Goal: Transaction & Acquisition: Book appointment/travel/reservation

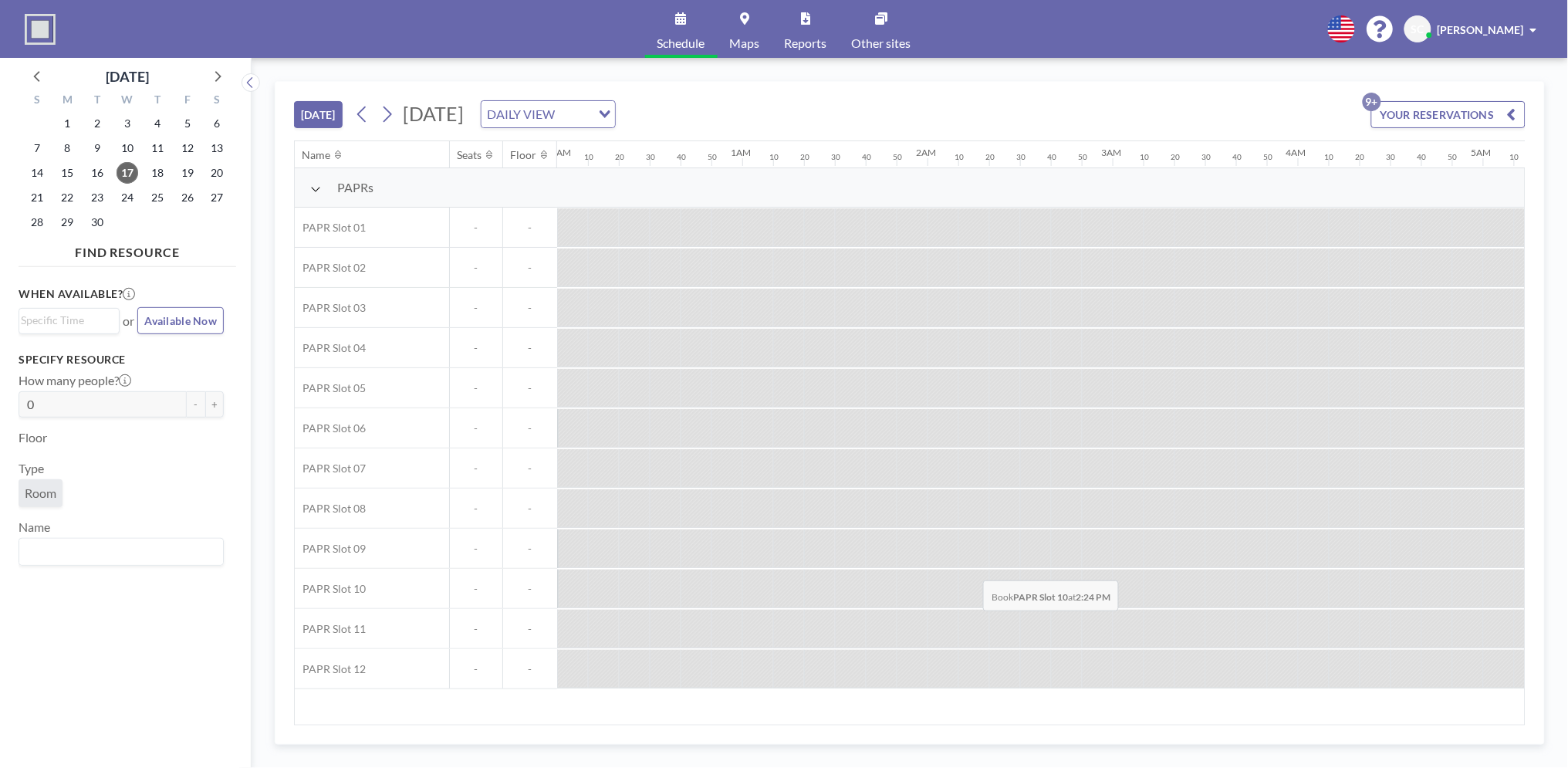
scroll to position [0, 2253]
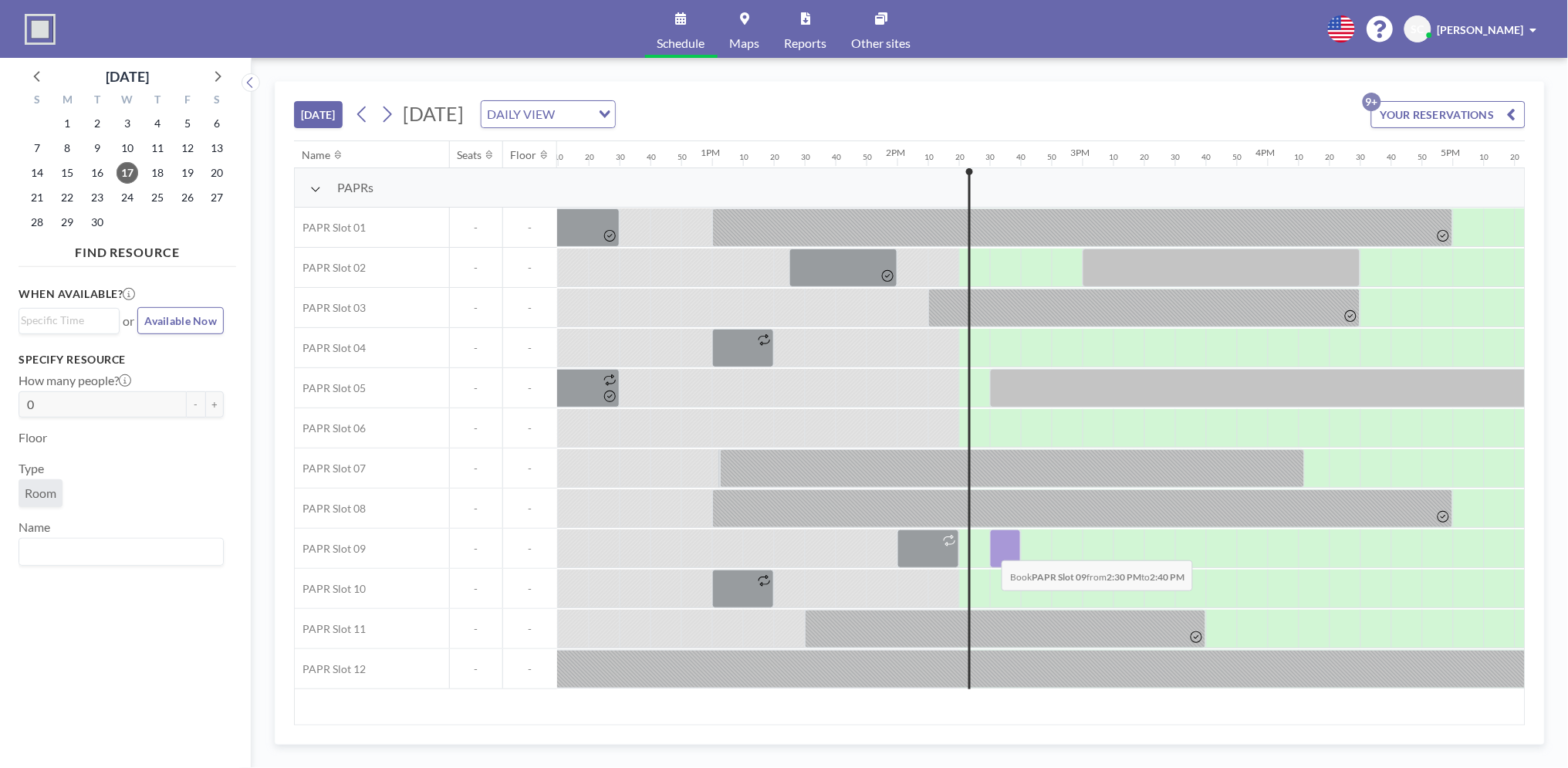
click at [991, 548] on div at bounding box center [1005, 548] width 31 height 38
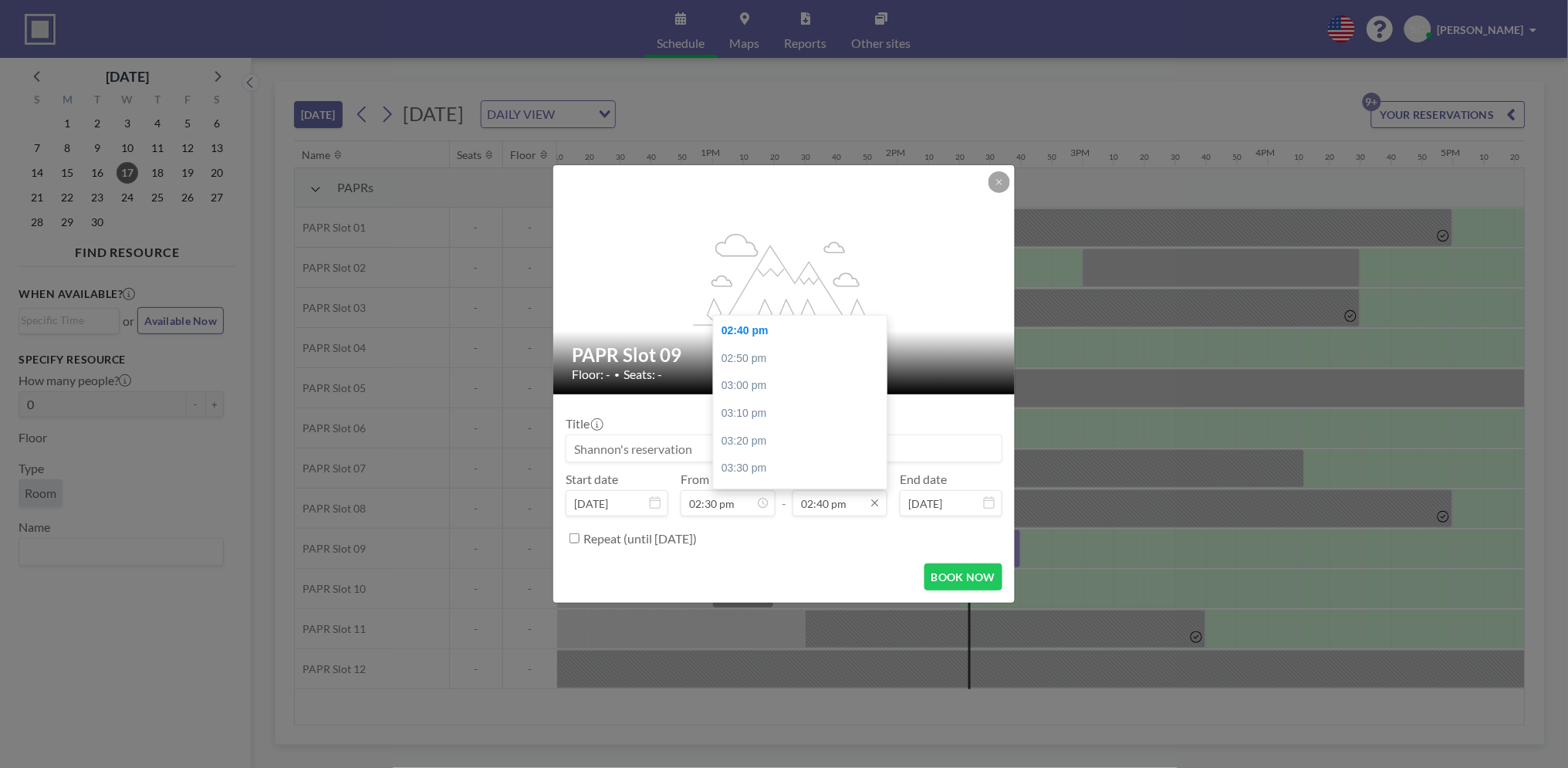
click at [853, 508] on input "02:40 pm" at bounding box center [840, 504] width 95 height 26
click at [758, 448] on div "06:00 pm" at bounding box center [805, 452] width 182 height 28
type input "06:00 pm"
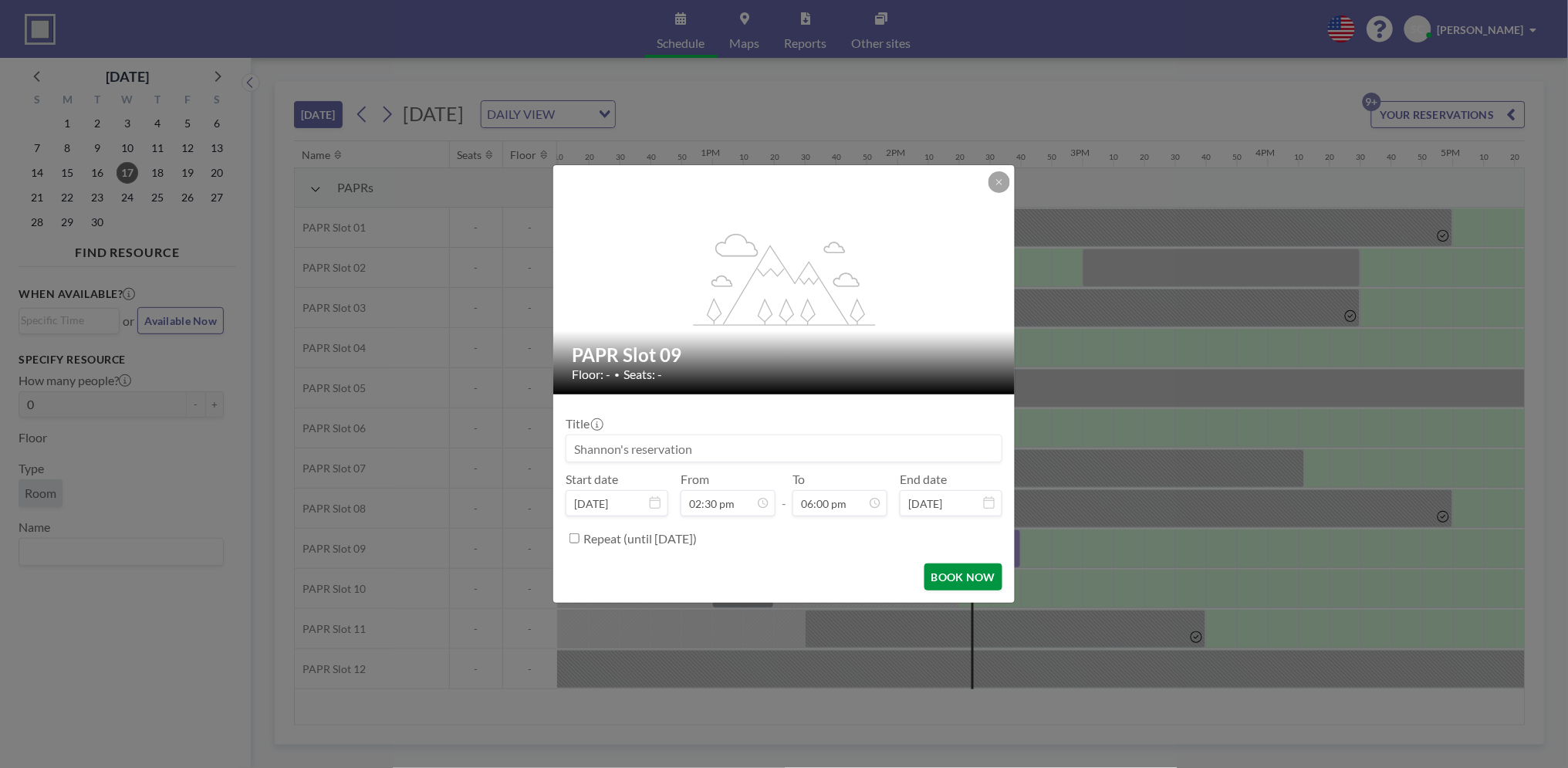
scroll to position [2965, 0]
click at [958, 573] on button "BOOK NOW" at bounding box center [963, 576] width 78 height 27
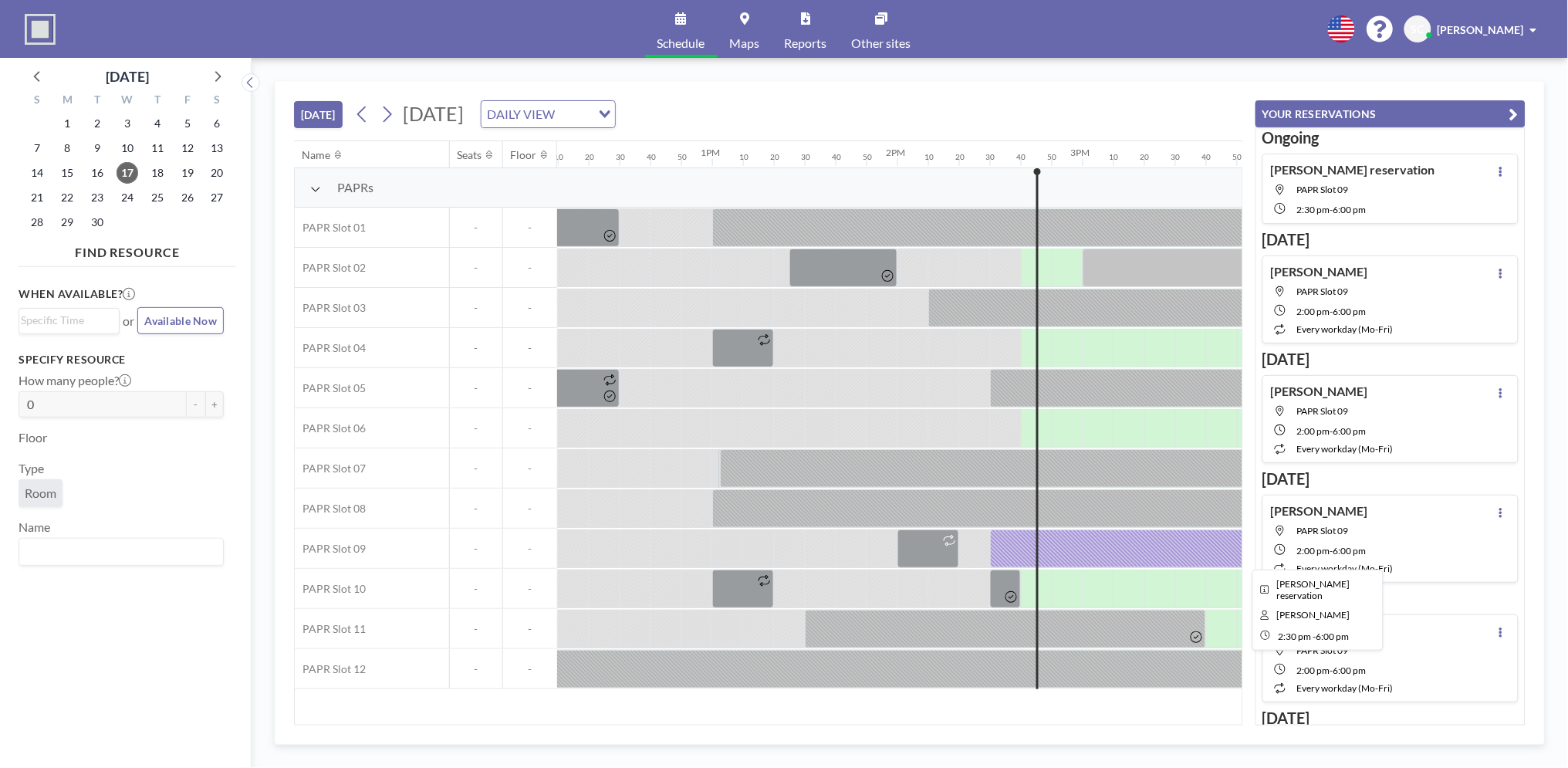
click at [1162, 557] on div at bounding box center [1315, 548] width 649 height 38
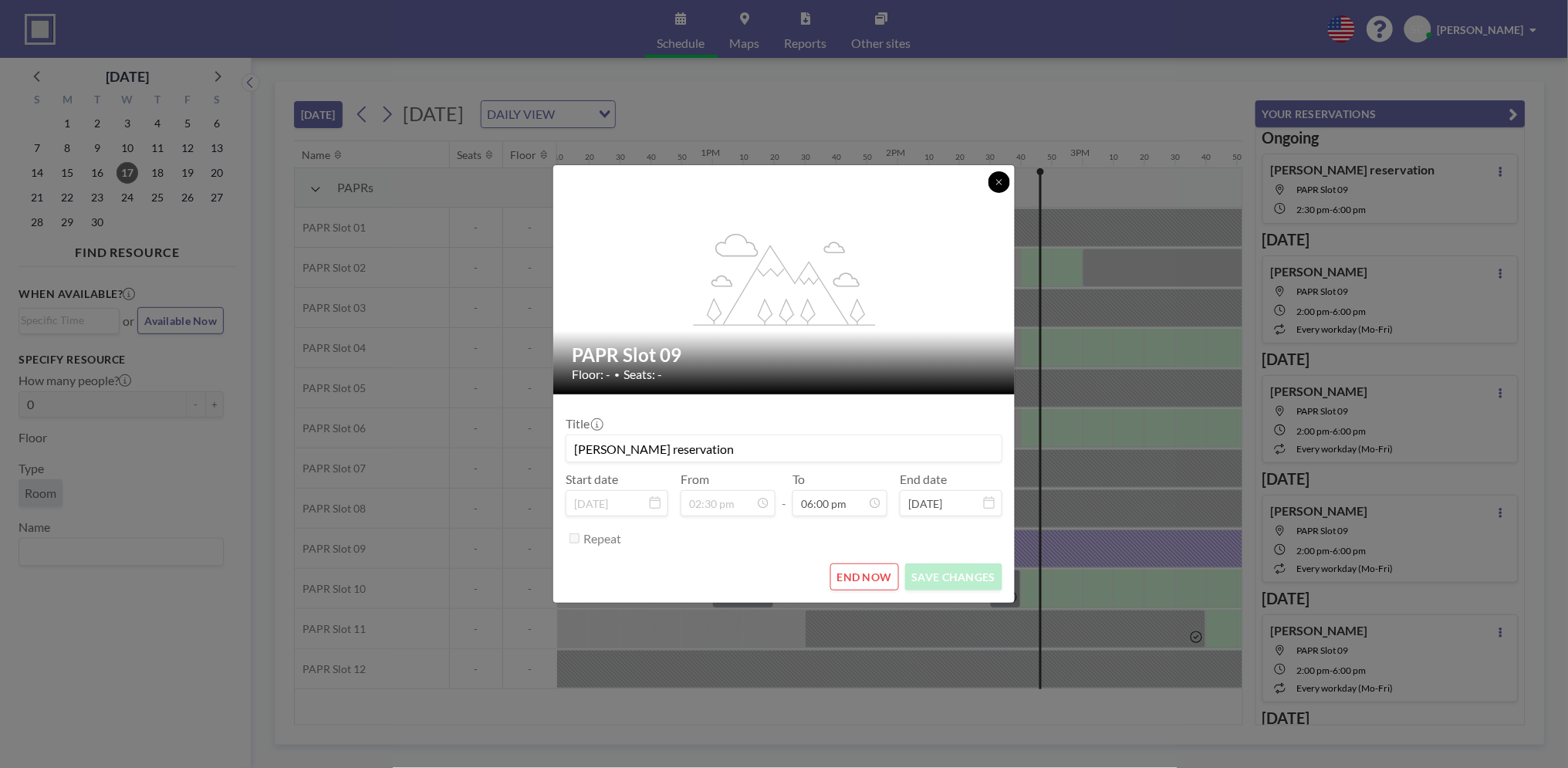
click at [999, 186] on icon at bounding box center [1000, 182] width 9 height 9
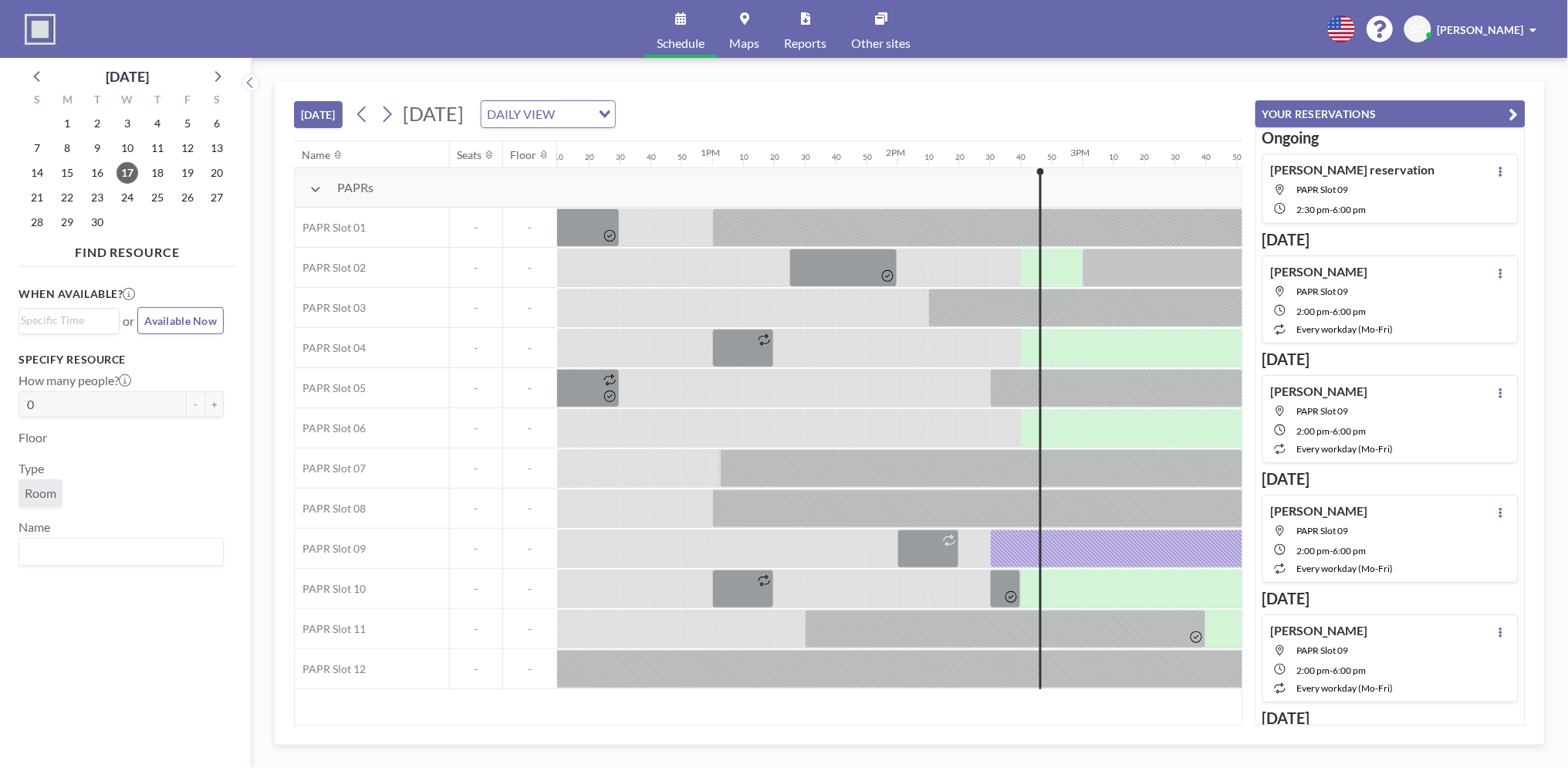
click at [1510, 118] on icon "button" at bounding box center [1515, 114] width 9 height 19
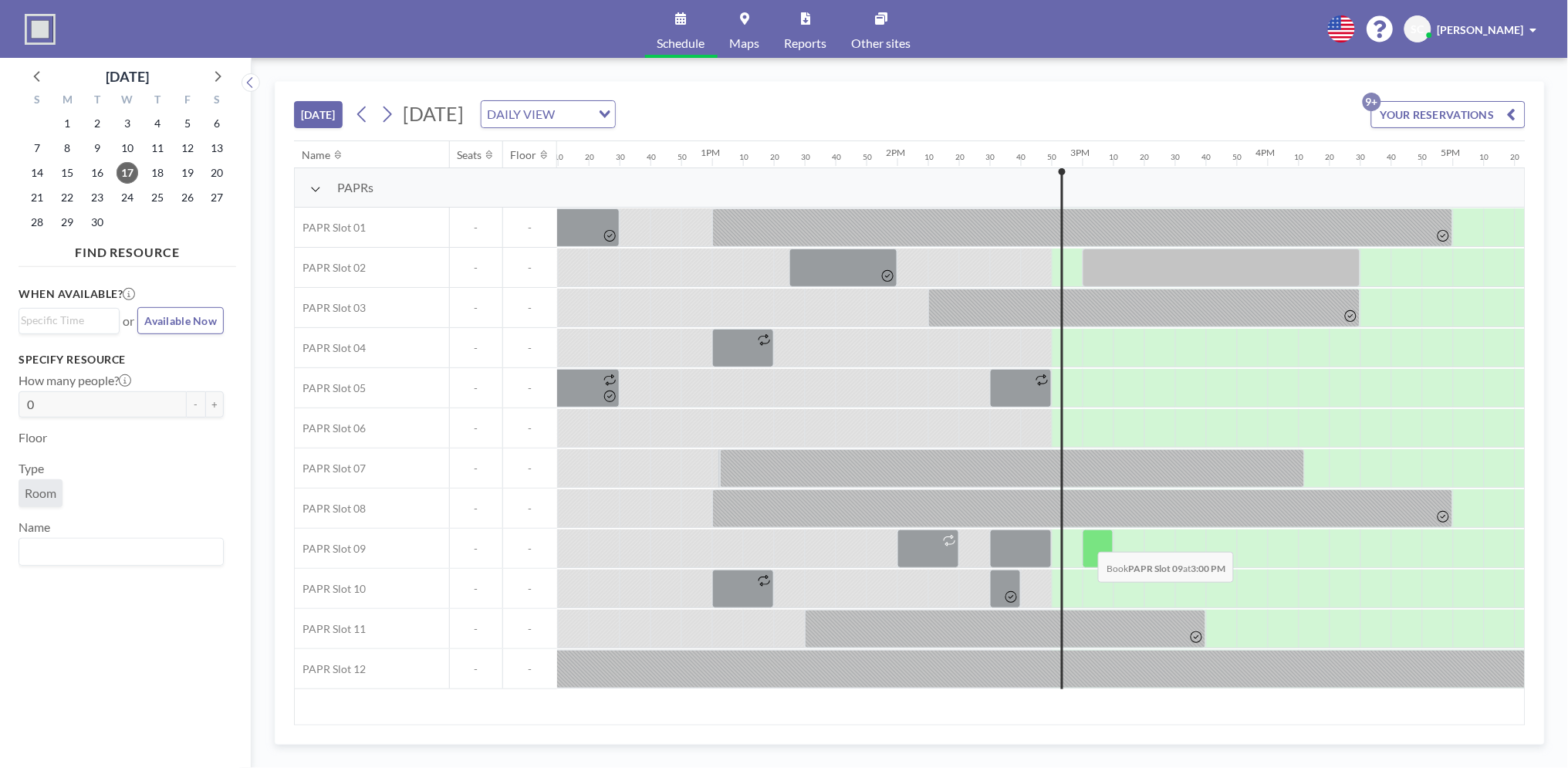
click at [1086, 540] on div at bounding box center [1098, 548] width 31 height 38
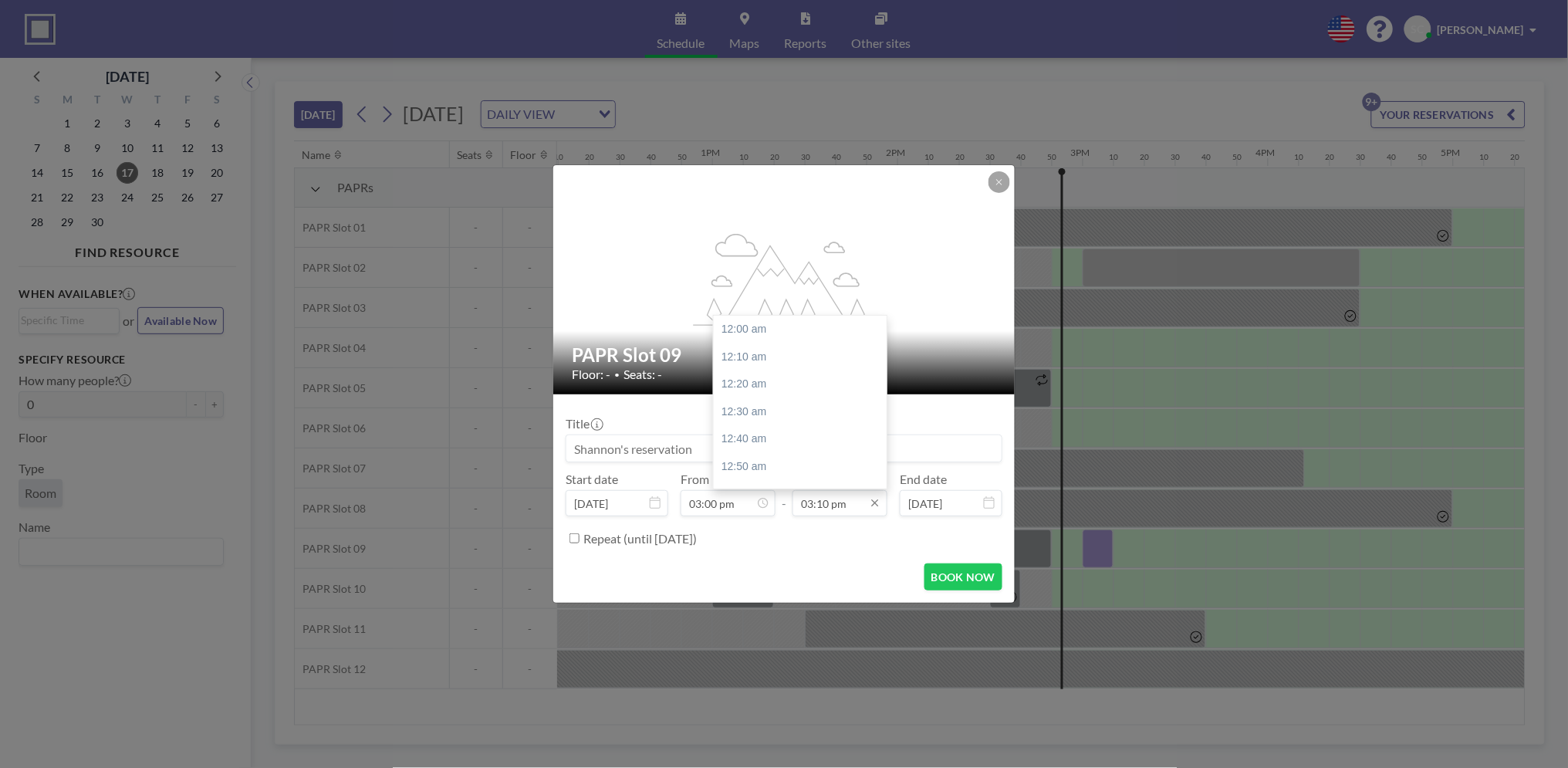
click at [848, 505] on input "03:10 pm" at bounding box center [840, 504] width 95 height 26
click at [774, 448] on div "06:00 pm" at bounding box center [805, 456] width 182 height 28
type input "06:00 pm"
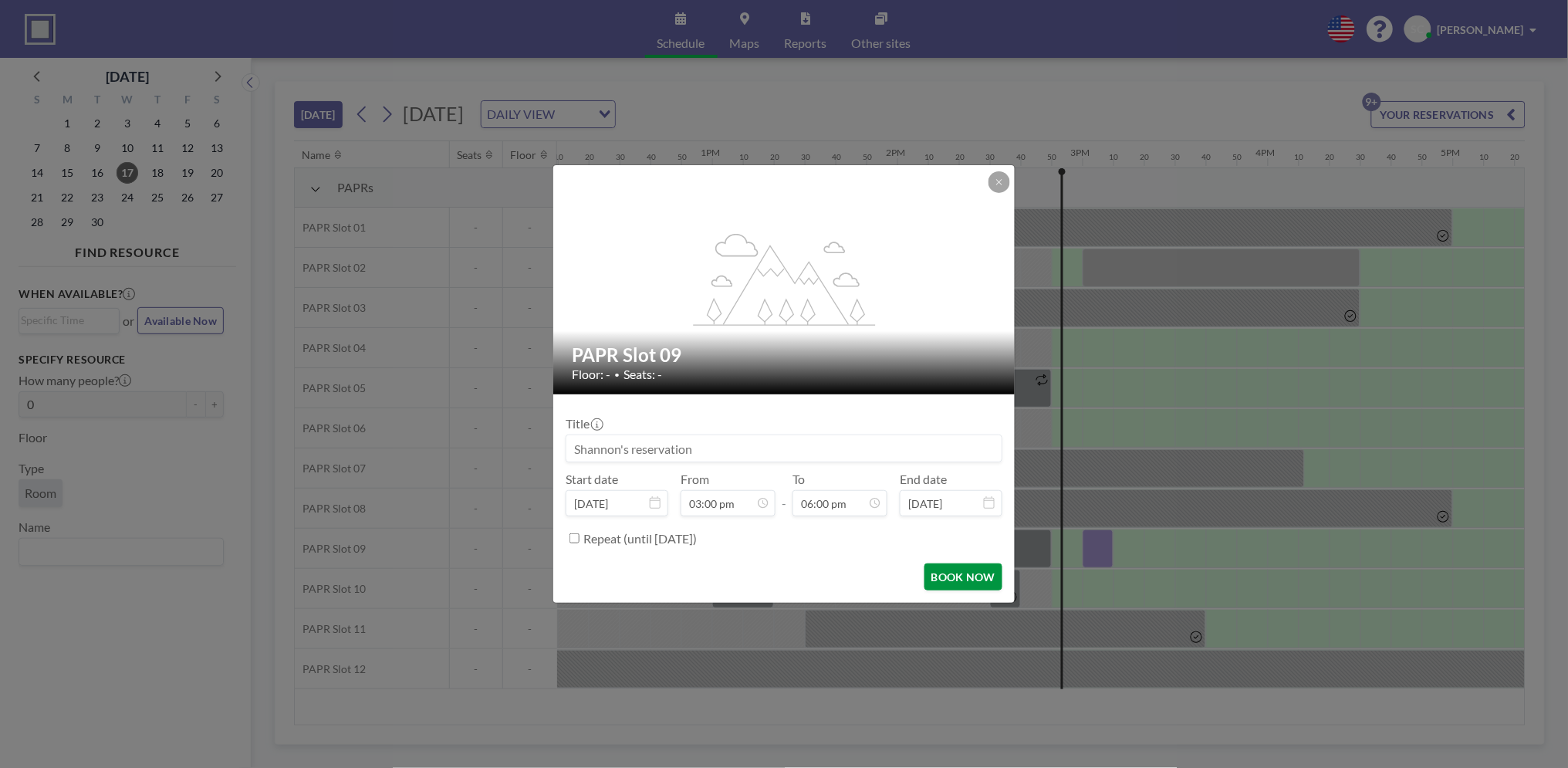
scroll to position [2965, 0]
click at [956, 565] on button "BOOK NOW" at bounding box center [963, 576] width 78 height 27
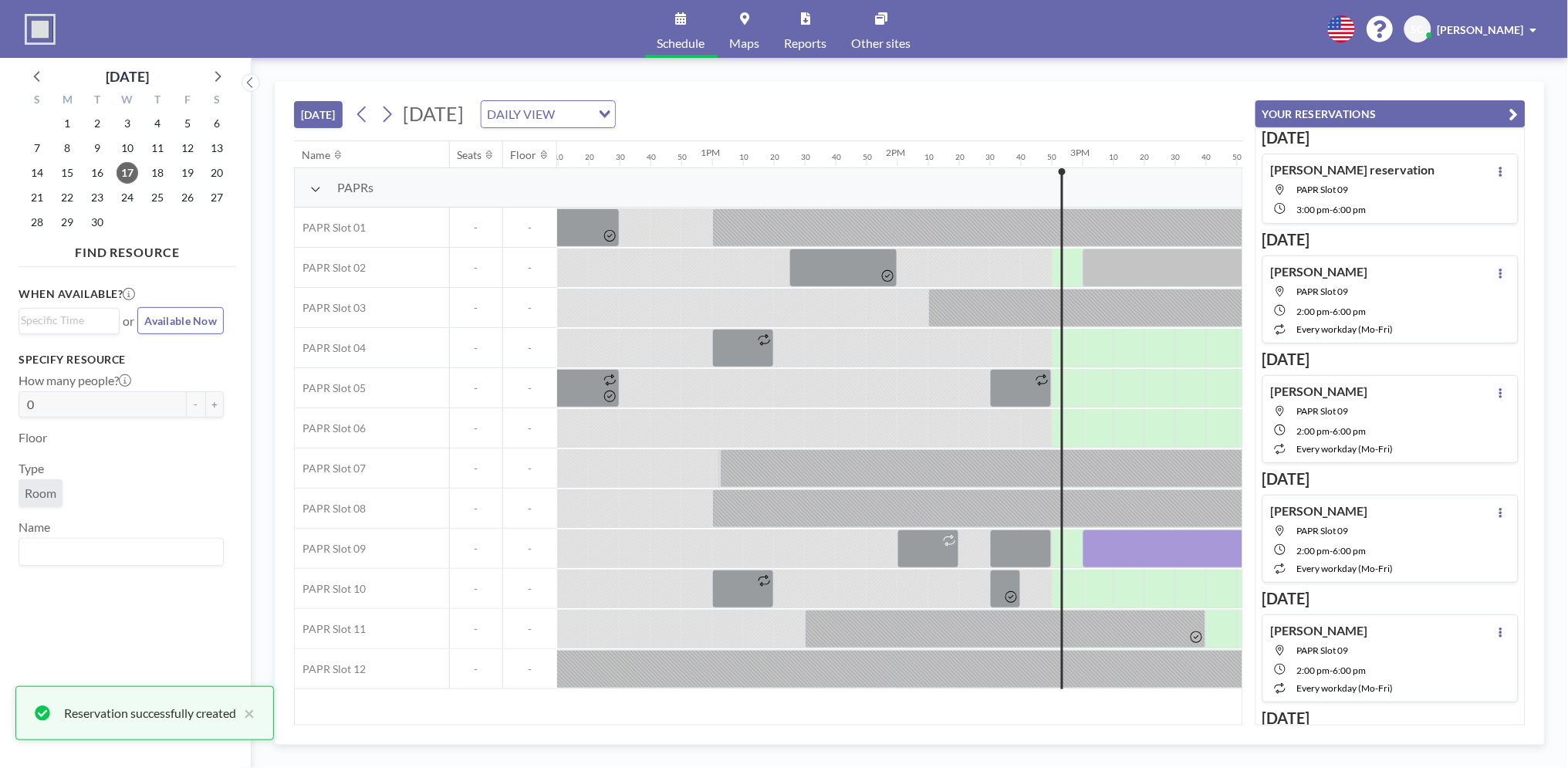
click at [1512, 102] on button "YOUR RESERVATIONS" at bounding box center [1390, 113] width 270 height 27
